Goal: Obtain resource: Obtain resource

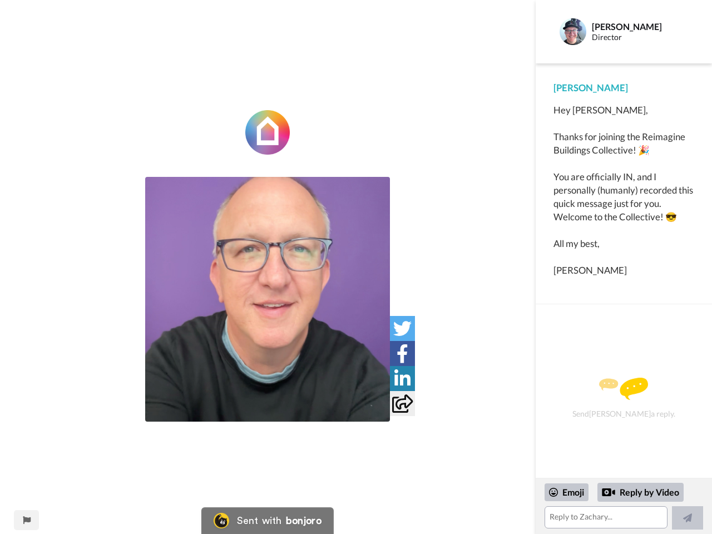
click at [268, 299] on img at bounding box center [267, 299] width 245 height 245
click at [402, 328] on icon at bounding box center [402, 328] width 18 height 18
click at [402, 353] on icon at bounding box center [403, 353] width 12 height 18
click at [402, 378] on icon at bounding box center [402, 378] width 16 height 18
click at [402, 403] on icon at bounding box center [402, 403] width 21 height 18
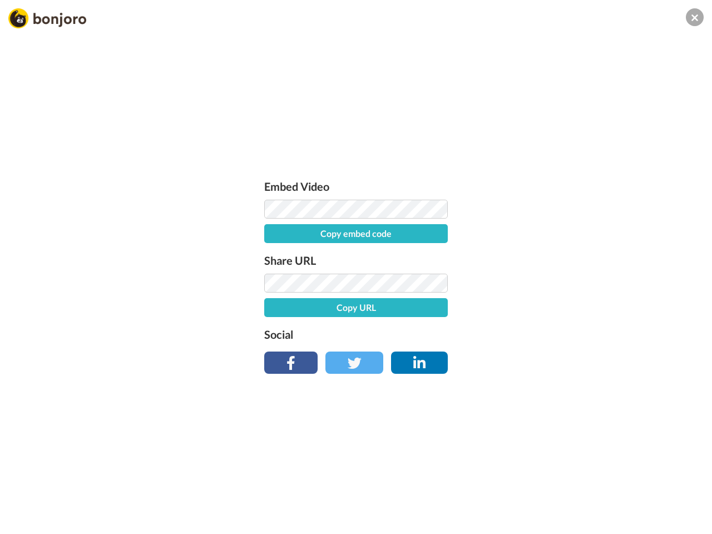
click at [26, 520] on div "Embed Video Copy embed code Share URL Copy URL Social" at bounding box center [356, 327] width 712 height 534
click at [624, 506] on div "Embed Video Copy embed code Share URL Copy URL Social" at bounding box center [356, 327] width 712 height 534
click at [567, 492] on div "Embed Video Copy embed code Share URL Copy URL Social" at bounding box center [356, 327] width 712 height 534
click at [641, 492] on div "Embed Video Copy embed code Share URL Copy URL Social" at bounding box center [356, 327] width 712 height 534
click at [688, 518] on div "Embed Video Copy embed code Share URL Copy URL Social" at bounding box center [356, 327] width 712 height 534
